Goal: Complete application form: Complete application form

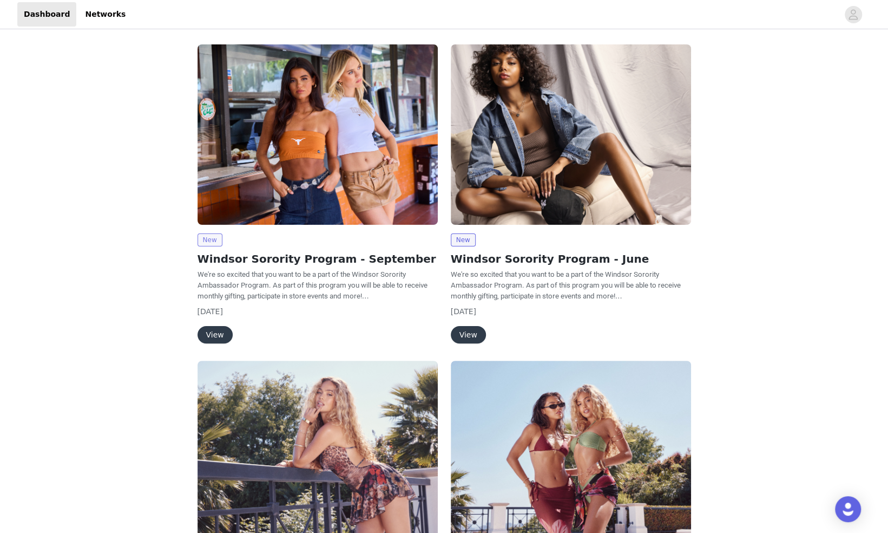
click at [210, 239] on span "New" at bounding box center [210, 239] width 25 height 13
click at [218, 327] on button "View" at bounding box center [215, 334] width 35 height 17
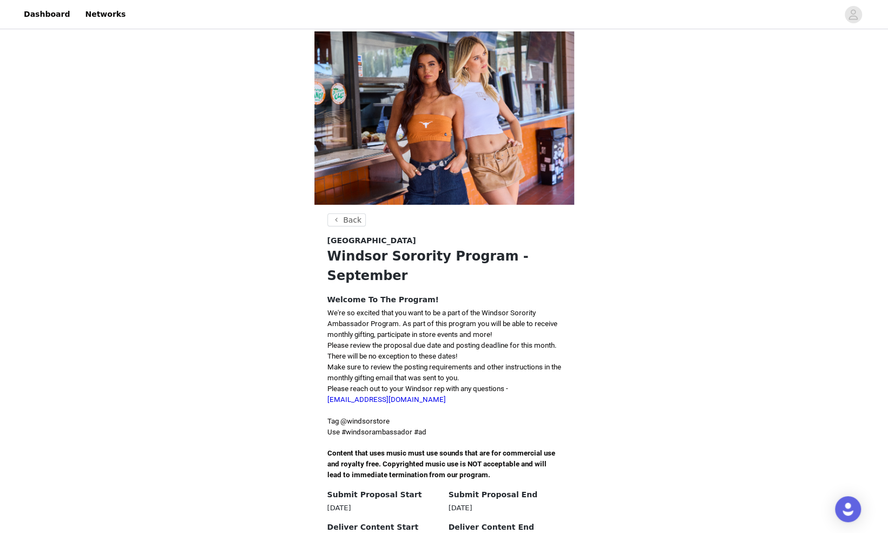
scroll to position [173, 0]
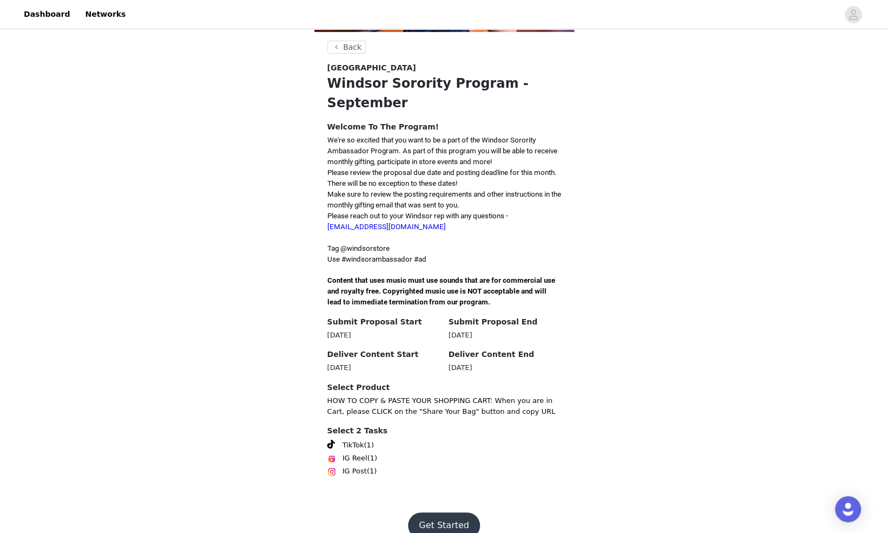
click at [434, 512] on button "Get Started" at bounding box center [444, 525] width 72 height 26
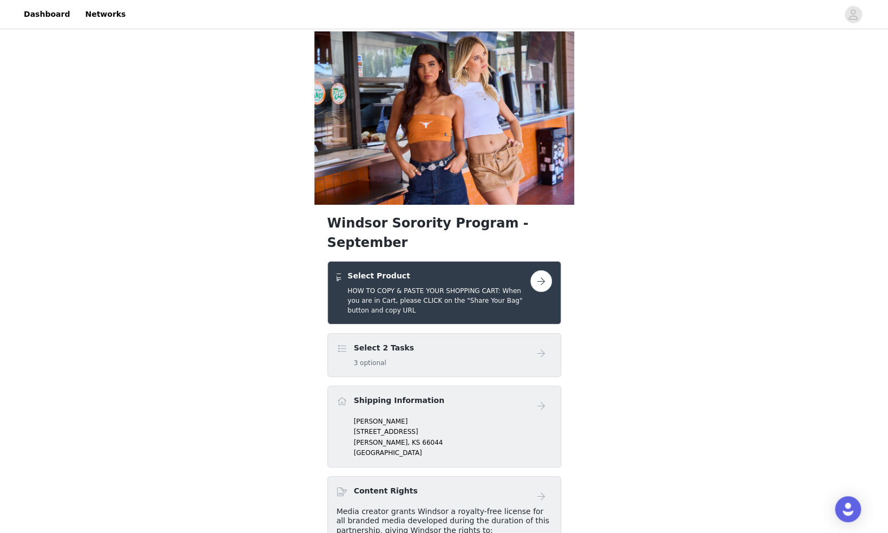
click at [542, 270] on button "button" at bounding box center [542, 281] width 22 height 22
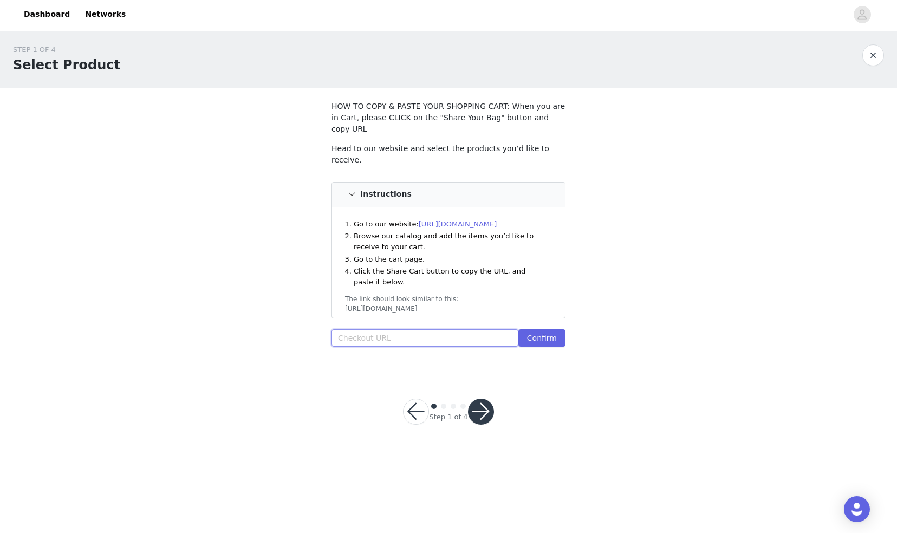
click at [468, 329] on input "text" at bounding box center [424, 337] width 187 height 17
paste input "[URL][DOMAIN_NAME]"
type input "[URL][DOMAIN_NAME]"
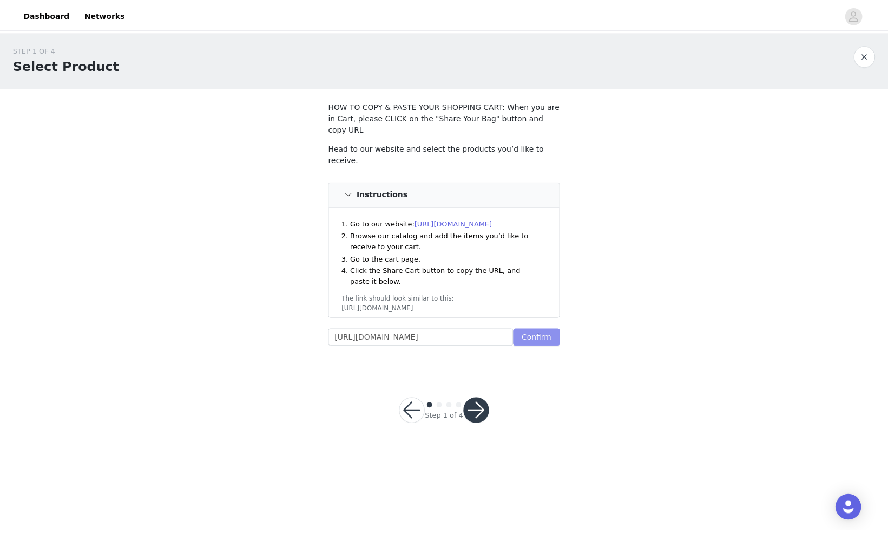
scroll to position [0, 0]
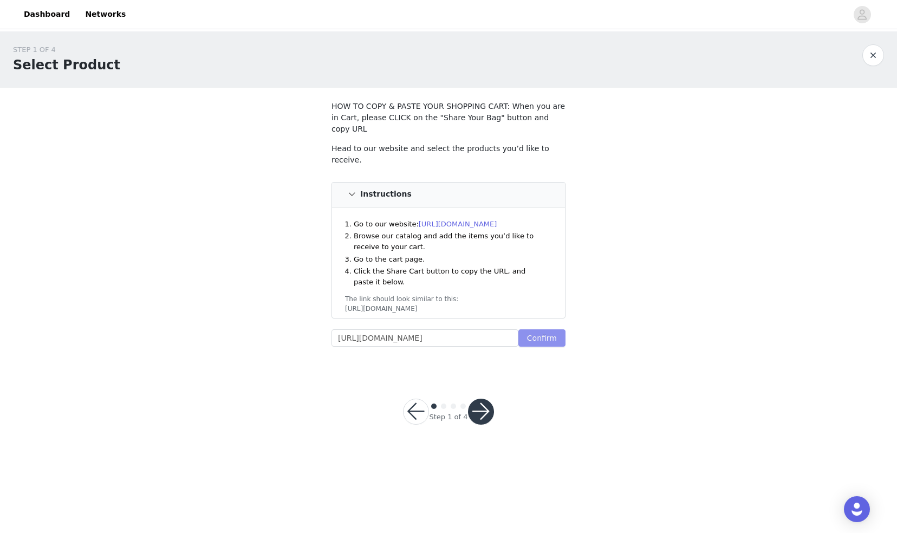
click at [538, 329] on button "Confirm" at bounding box center [541, 337] width 47 height 17
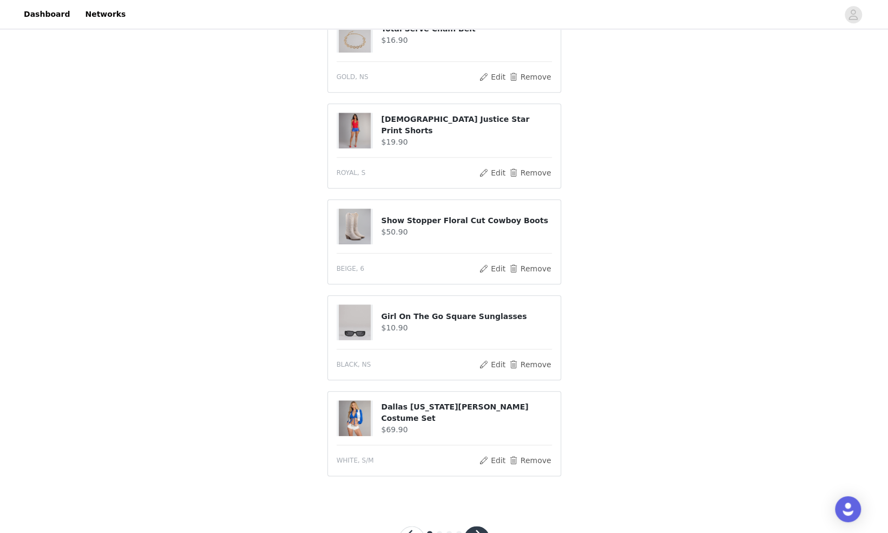
scroll to position [564, 0]
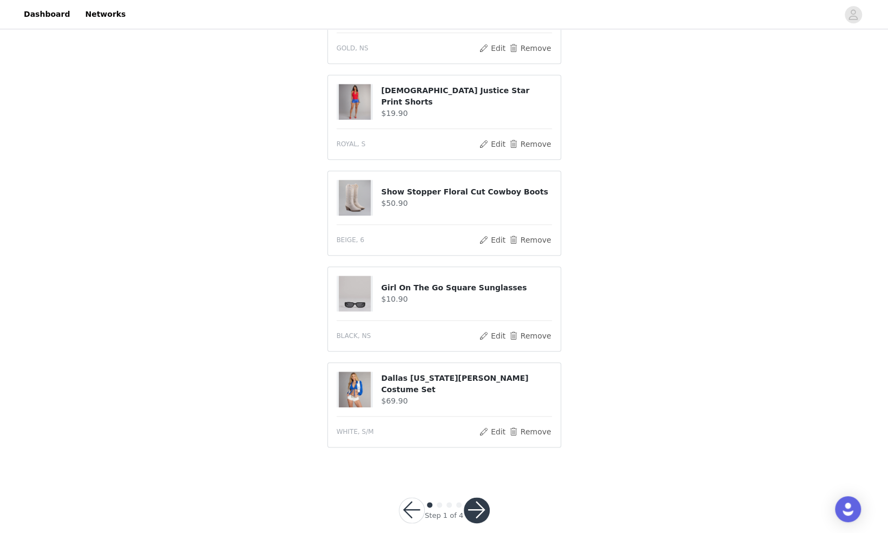
click at [474, 497] on button "button" at bounding box center [477, 510] width 26 height 26
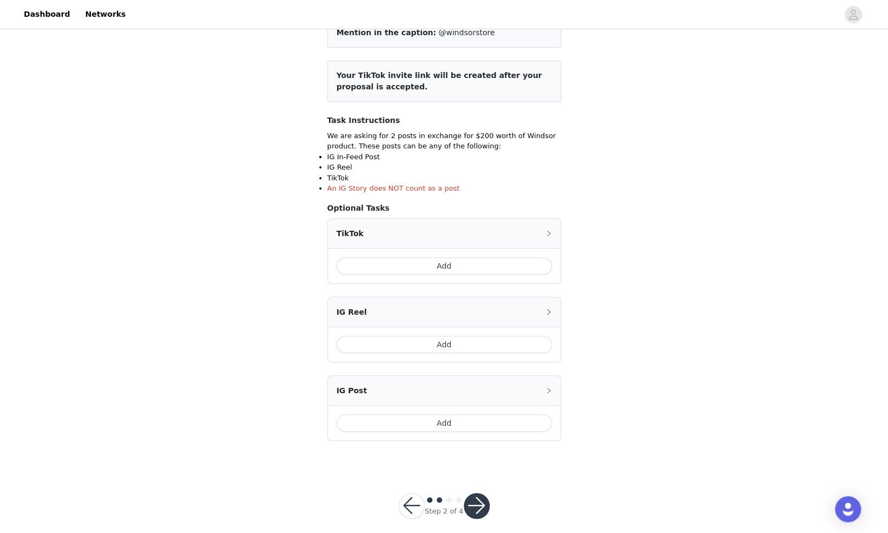
scroll to position [119, 0]
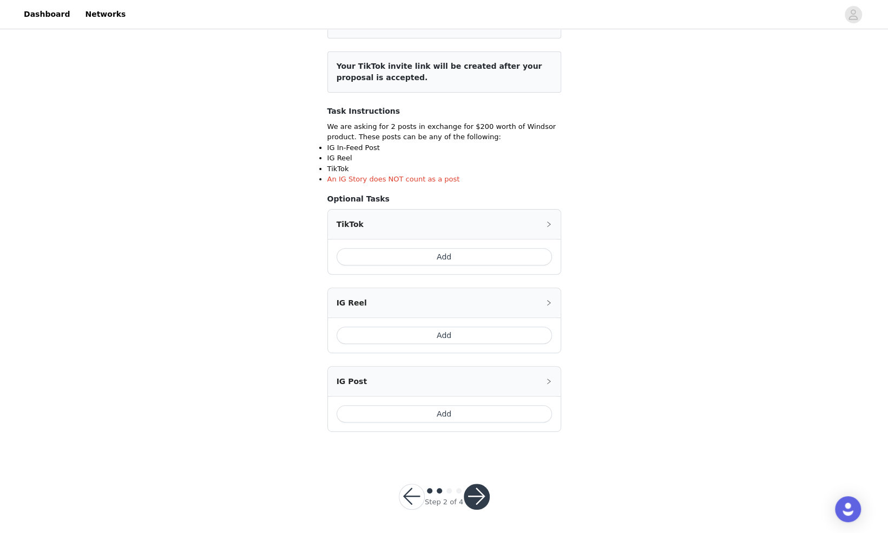
click at [470, 252] on button "Add" at bounding box center [444, 256] width 215 height 17
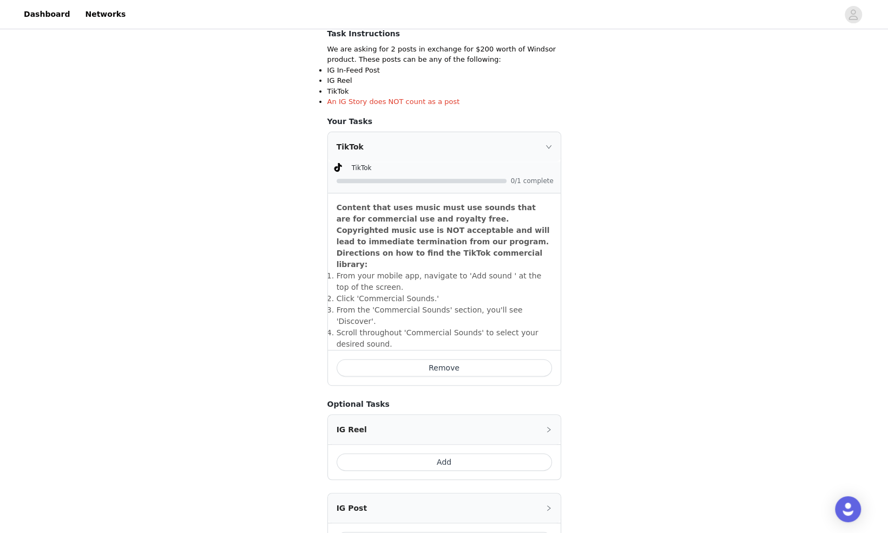
scroll to position [300, 0]
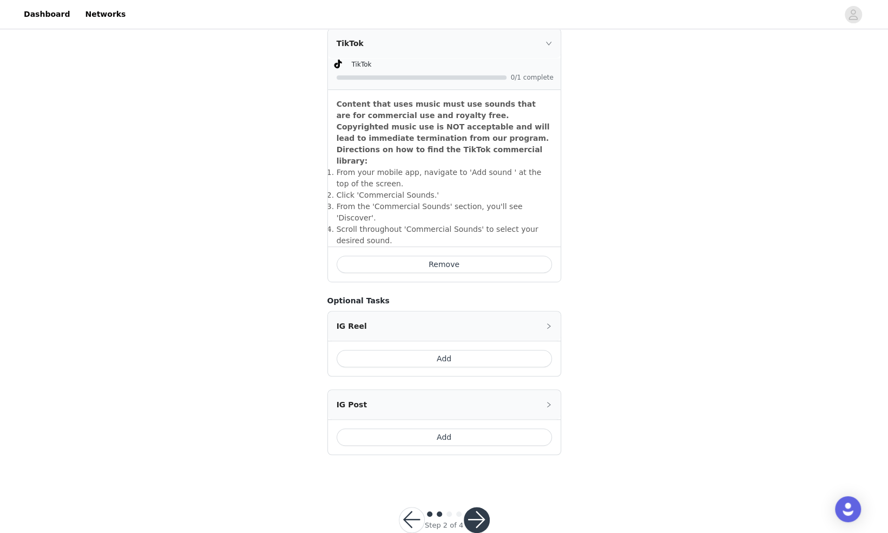
click at [421, 428] on button "Add" at bounding box center [444, 436] width 215 height 17
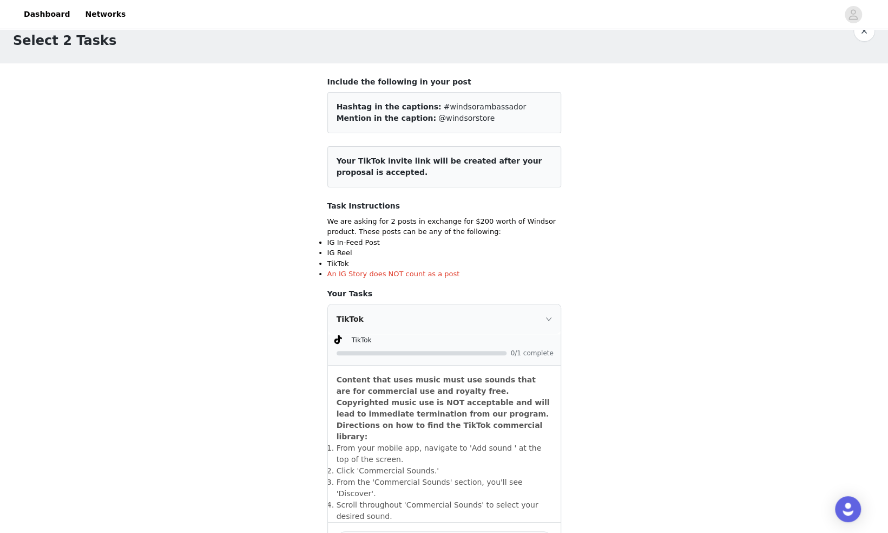
scroll to position [351, 0]
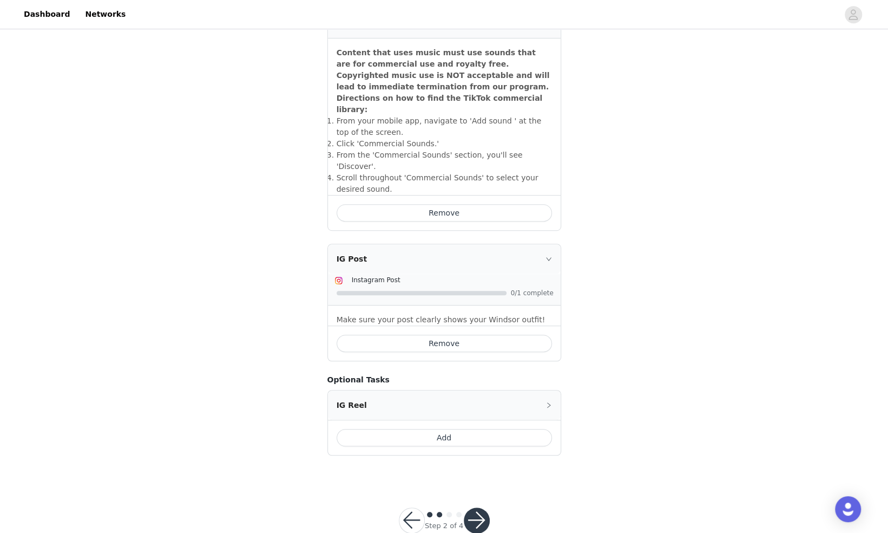
click at [481, 507] on button "button" at bounding box center [477, 520] width 26 height 26
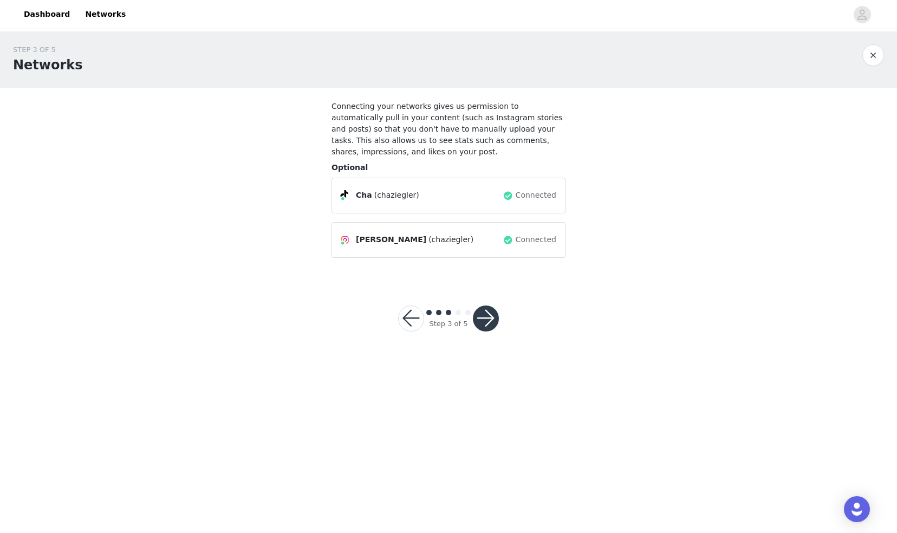
click at [489, 305] on button "button" at bounding box center [486, 318] width 26 height 26
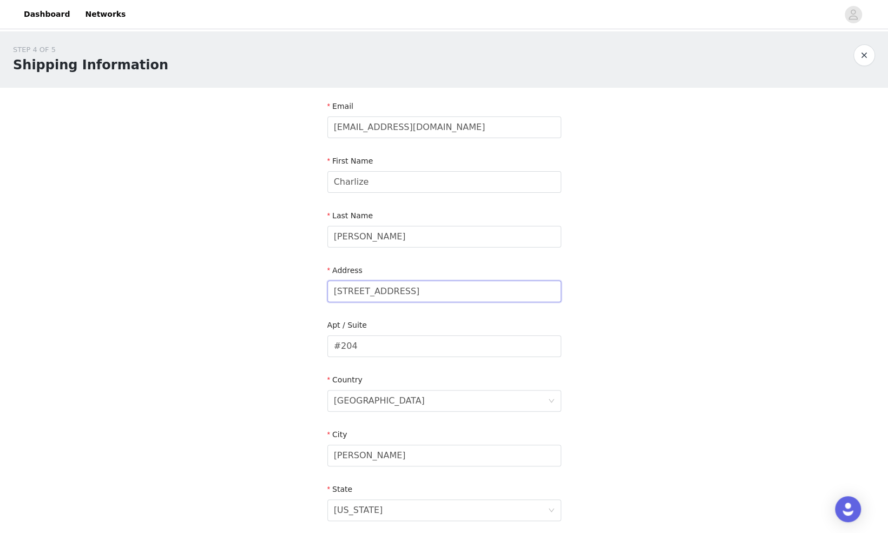
drag, startPoint x: 422, startPoint y: 294, endPoint x: 315, endPoint y: 290, distance: 107.8
click at [315, 290] on section "Email [EMAIL_ADDRESS][DOMAIN_NAME] First Name [PERSON_NAME] Last Name [PERSON_N…" at bounding box center [445, 374] width 260 height 573
type input "[STREET_ADDRESS]"
click at [364, 346] on input "#204" at bounding box center [445, 346] width 234 height 22
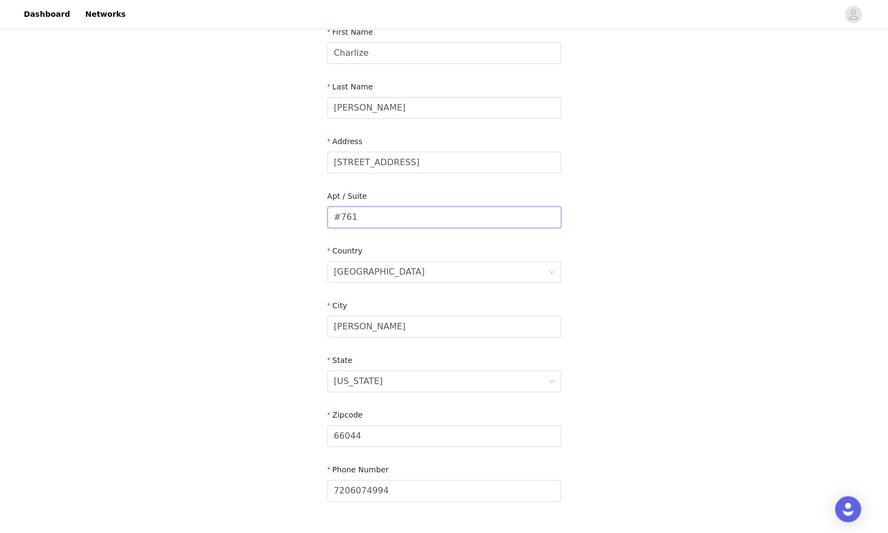
scroll to position [129, 0]
type input "#761"
click at [360, 433] on input "66044" at bounding box center [445, 435] width 234 height 22
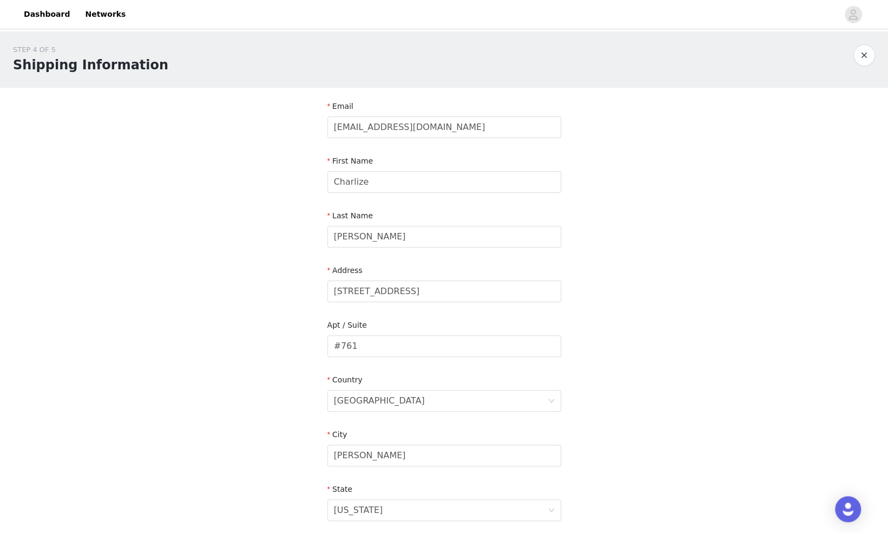
scroll to position [205, 0]
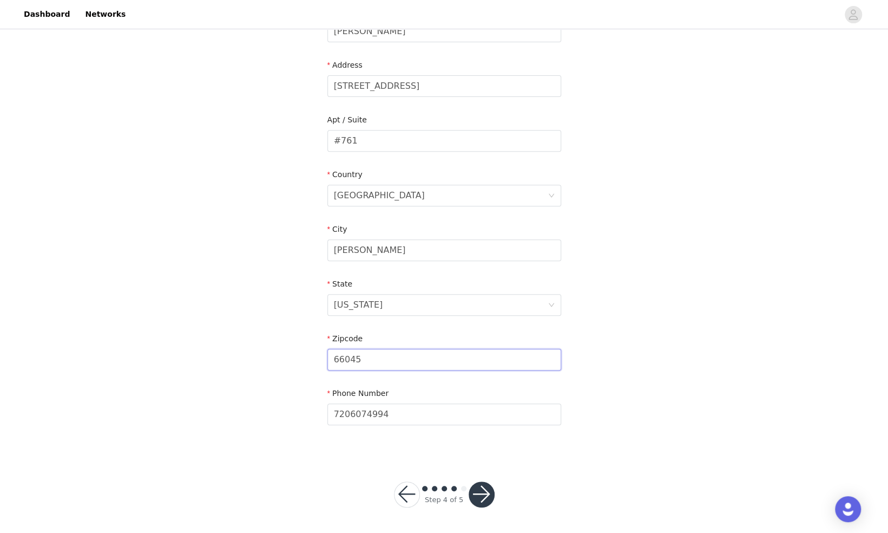
type input "66045"
click at [484, 492] on button "button" at bounding box center [482, 494] width 26 height 26
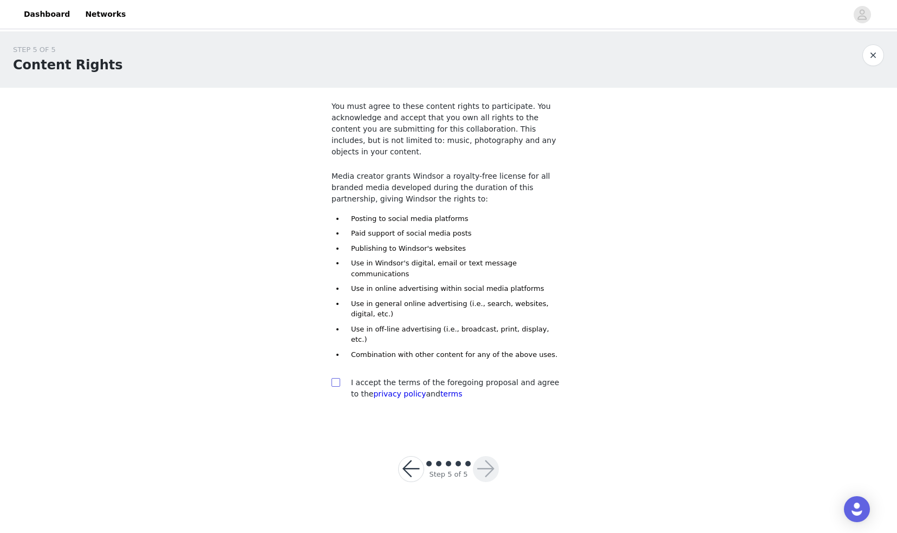
click at [338, 378] on input "checkbox" at bounding box center [335, 382] width 8 height 8
checkbox input "true"
click at [490, 456] on button "button" at bounding box center [486, 469] width 26 height 26
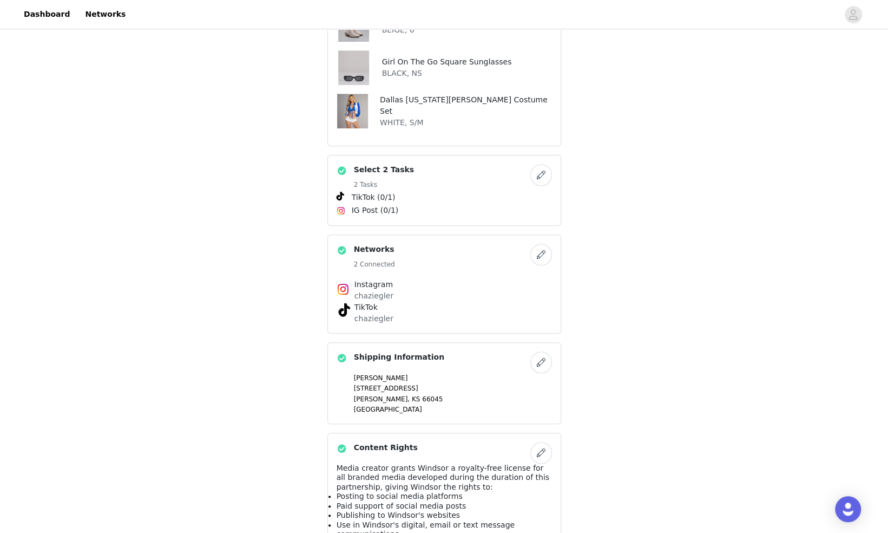
scroll to position [627, 0]
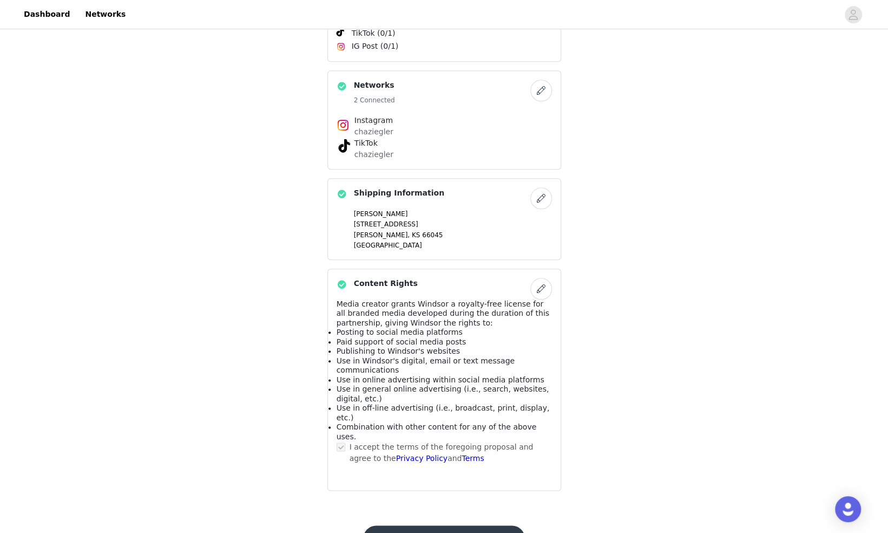
click at [443, 525] on button "Submit Proposal" at bounding box center [444, 538] width 162 height 26
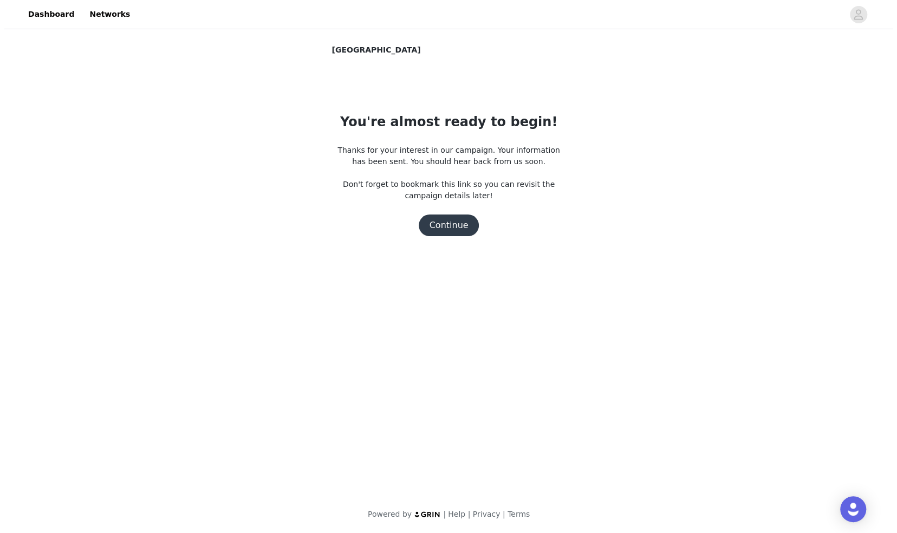
scroll to position [0, 0]
click at [454, 227] on button "Continue" at bounding box center [448, 225] width 61 height 22
